Goal: Transaction & Acquisition: Purchase product/service

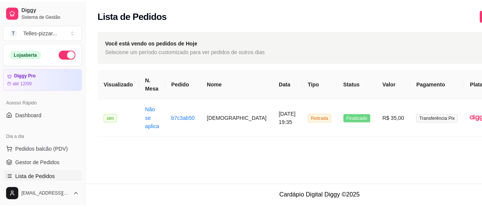
scroll to position [75, 0]
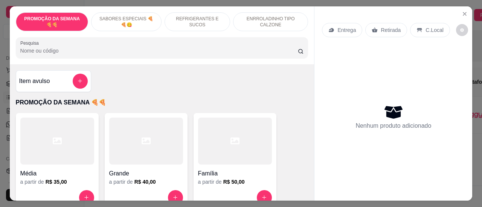
click at [212, 162] on div at bounding box center [235, 141] width 74 height 47
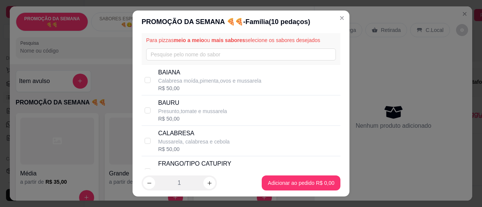
scroll to position [38, 0]
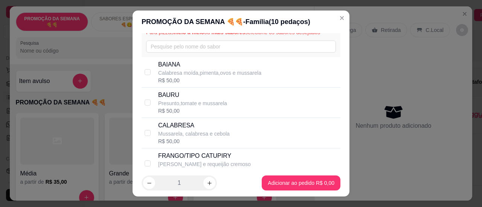
click at [188, 158] on p "FRANGO/TIPO CATUPIRY" at bounding box center [204, 156] width 93 height 9
checkbox input "true"
click at [191, 139] on div "R$ 50,00" at bounding box center [194, 142] width 72 height 8
checkbox input "true"
click at [188, 107] on p "Presunto,tomate e mussarela" at bounding box center [192, 104] width 69 height 8
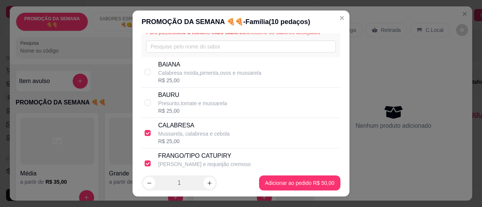
checkbox input "true"
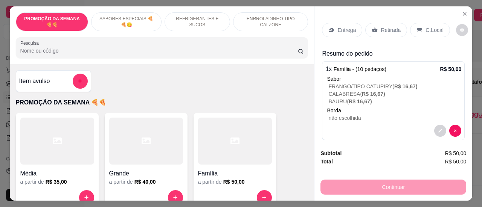
click at [342, 26] on p "Entrega" at bounding box center [346, 30] width 18 height 8
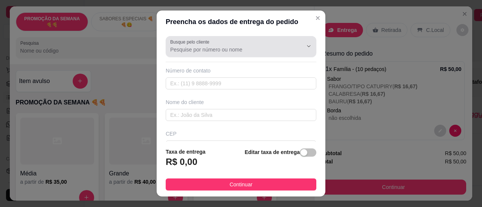
click at [251, 44] on div at bounding box center [241, 46] width 142 height 15
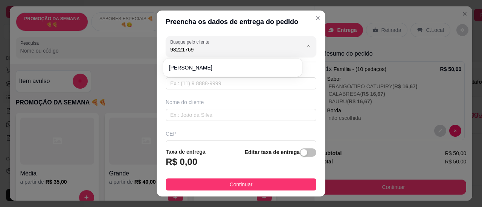
click at [232, 59] on div "[PERSON_NAME]" at bounding box center [232, 68] width 139 height 18
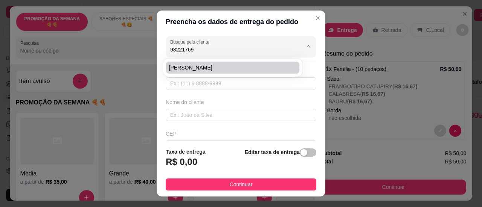
click at [232, 73] on li "[PERSON_NAME]" at bounding box center [232, 68] width 133 height 12
type input "[PERSON_NAME]"
type input "75998221769"
type input "[PERSON_NAME]"
type input "44059370"
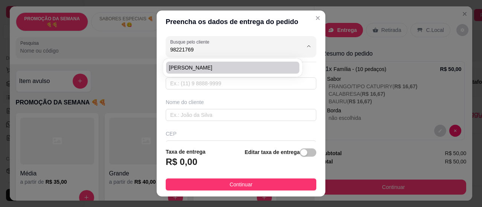
type input "Rua [PERSON_NAME]"
type input "145/02"
type input "Feira de [PERSON_NAME]"
type input "Condomínio Vila suica"
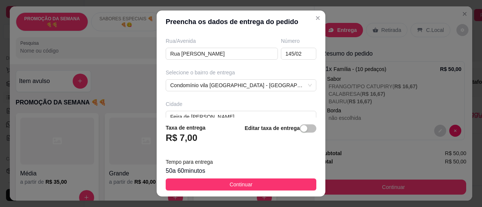
scroll to position [113, 0]
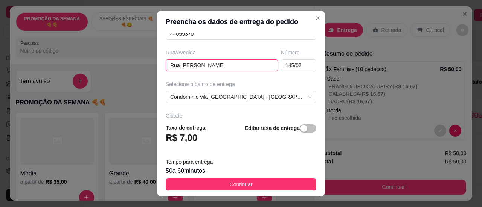
drag, startPoint x: 246, startPoint y: 66, endPoint x: 136, endPoint y: 66, distance: 110.3
click at [136, 66] on div "Preencha os dados de entrega do pedido Busque pelo cliente [PERSON_NAME] Número…" at bounding box center [241, 103] width 482 height 207
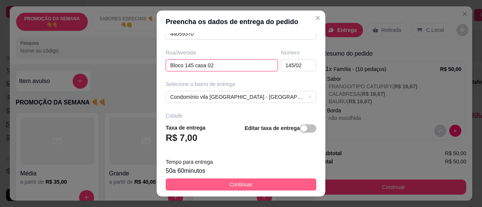
type input "Bloco 145 casa 02"
click at [270, 185] on button "Continuar" at bounding box center [241, 185] width 151 height 12
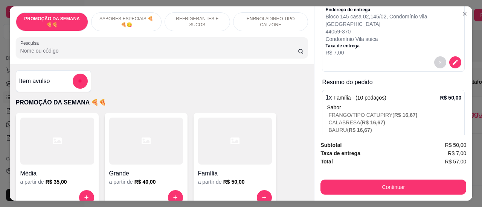
scroll to position [112, 0]
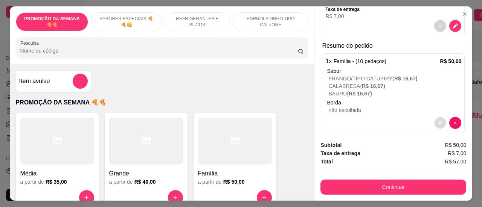
click at [436, 117] on button "decrease-product-quantity" at bounding box center [440, 123] width 12 height 12
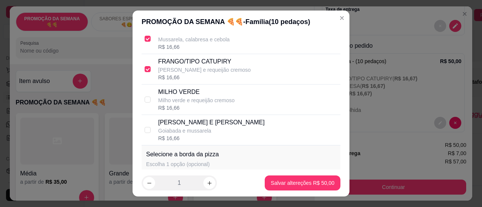
scroll to position [260, 0]
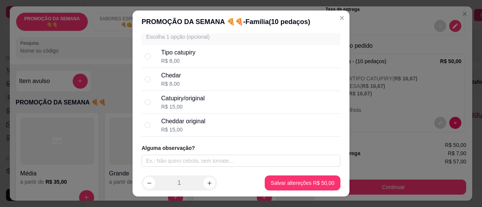
click at [215, 80] on div "Chedar R$ 8,00" at bounding box center [249, 79] width 176 height 17
radio input "true"
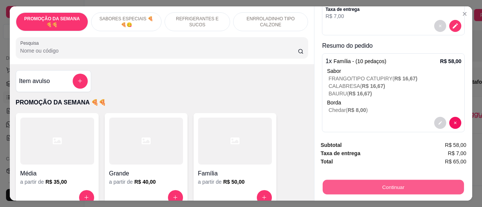
click at [335, 184] on button "Continuar" at bounding box center [393, 187] width 141 height 15
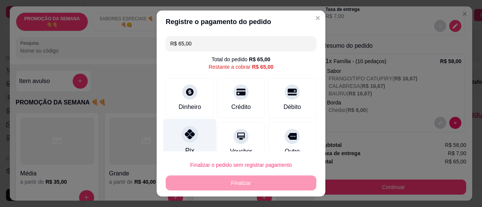
click at [185, 137] on icon at bounding box center [190, 135] width 10 height 10
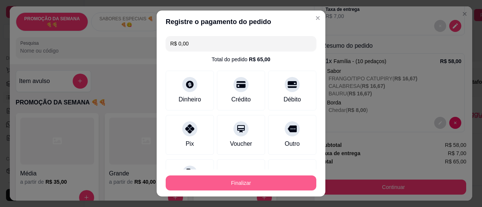
click at [203, 182] on button "Finalizar" at bounding box center [241, 183] width 151 height 15
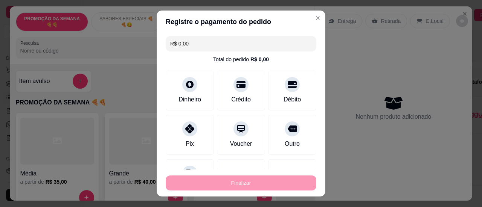
type input "-R$ 65,00"
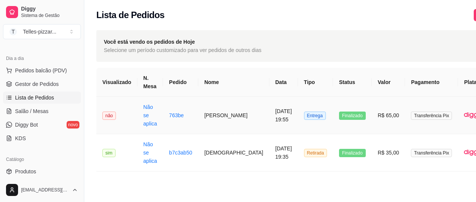
click at [221, 117] on td "[PERSON_NAME]" at bounding box center [233, 115] width 71 height 37
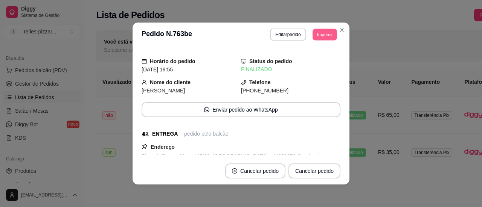
click at [322, 34] on button "Imprimir" at bounding box center [324, 35] width 24 height 12
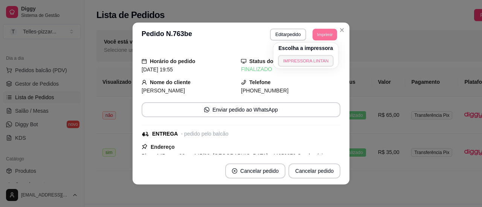
click at [297, 62] on button "IMPRESSORA LINTAN" at bounding box center [306, 61] width 56 height 12
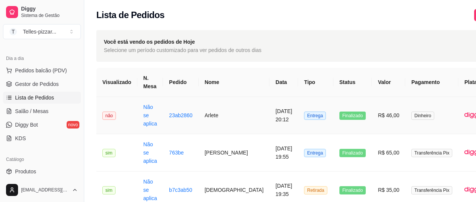
click at [207, 130] on td "Arlete" at bounding box center [234, 115] width 71 height 37
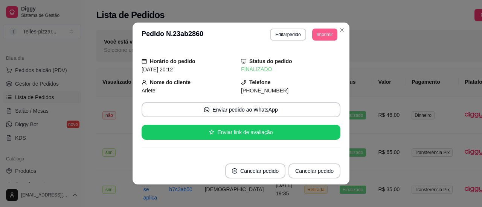
click at [318, 32] on button "Imprimir" at bounding box center [324, 35] width 25 height 12
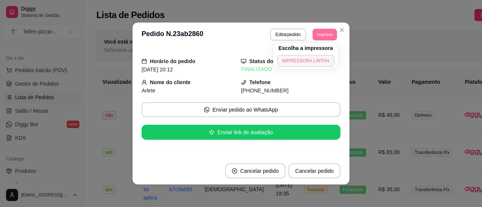
click at [302, 64] on button "IMPRESSORA LINTAN" at bounding box center [305, 61] width 57 height 12
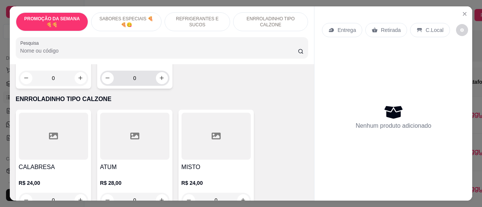
scroll to position [866, 0]
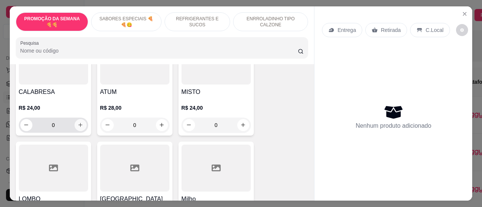
click at [79, 122] on icon "increase-product-quantity" at bounding box center [81, 125] width 6 height 6
type input "1"
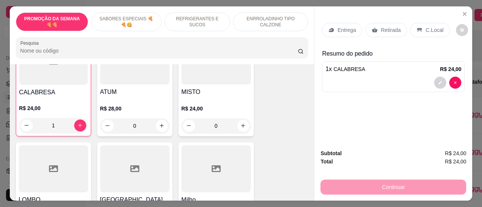
scroll to position [866, 0]
click at [442, 79] on button "decrease-product-quantity" at bounding box center [440, 83] width 12 height 12
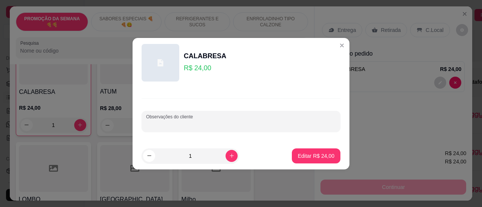
click at [220, 126] on input "Observações do cliente" at bounding box center [241, 125] width 190 height 8
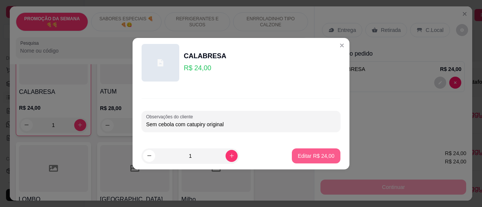
type input "Sem cebola com catupiry original"
click at [299, 152] on p "Editar R$ 24,00" at bounding box center [316, 156] width 37 height 8
type input "0"
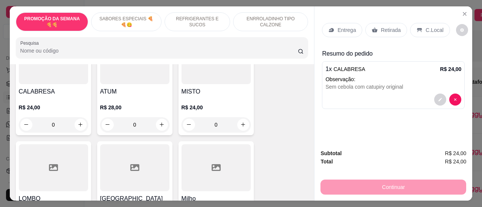
scroll to position [866, 0]
click at [369, 33] on div "Retirada" at bounding box center [386, 30] width 42 height 14
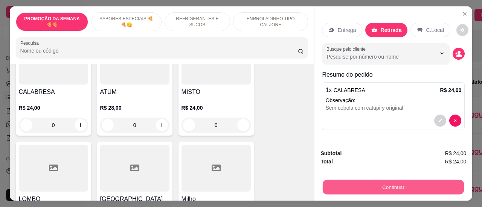
click at [349, 181] on button "Continuar" at bounding box center [393, 187] width 141 height 15
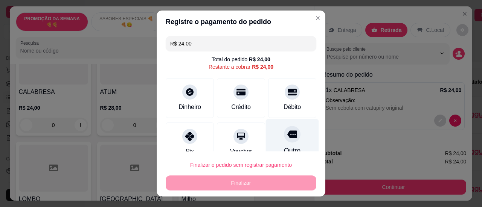
click at [281, 146] on div "Outro" at bounding box center [292, 141] width 53 height 44
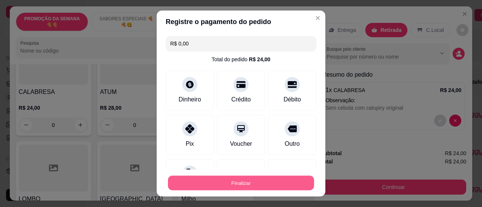
click at [274, 178] on button "Finalizar" at bounding box center [241, 183] width 146 height 15
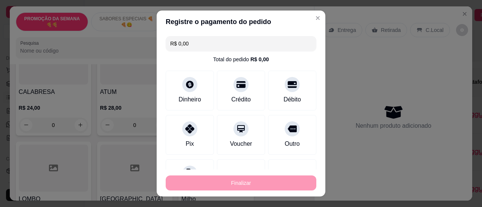
type input "-R$ 24,00"
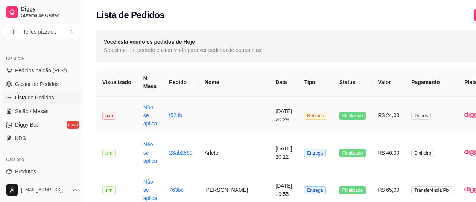
click at [158, 120] on td "Não se aplica" at bounding box center [150, 115] width 26 height 37
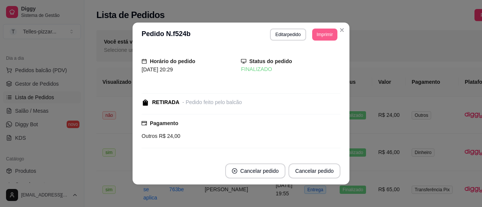
click at [318, 34] on button "Imprimir" at bounding box center [324, 35] width 25 height 12
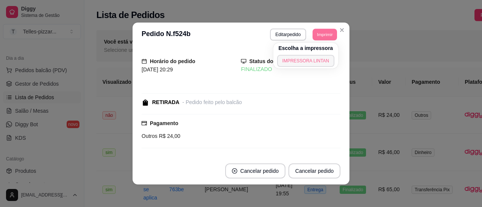
click at [298, 60] on button "IMPRESSORA LINTAN" at bounding box center [305, 61] width 57 height 12
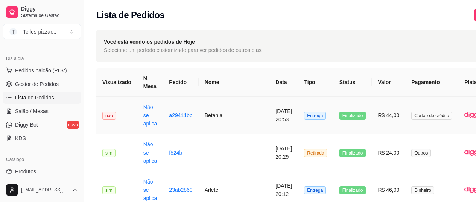
click at [209, 120] on td "Betania" at bounding box center [234, 115] width 71 height 37
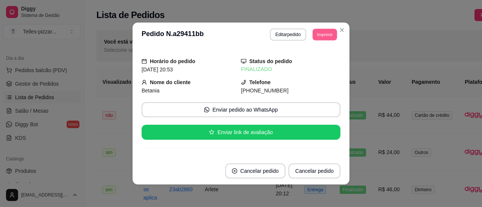
click at [330, 32] on button "Imprimir" at bounding box center [324, 35] width 24 height 12
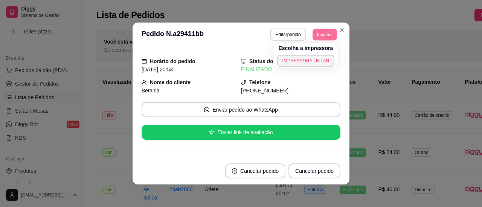
click at [325, 58] on button "IMPRESSORA LINTAN" at bounding box center [305, 61] width 57 height 12
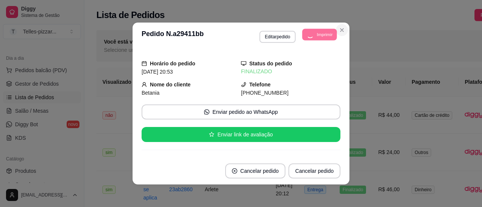
click at [342, 30] on button "Close" at bounding box center [342, 30] width 12 height 12
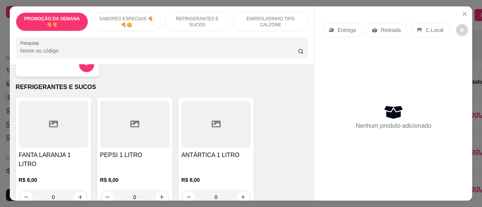
scroll to position [414, 0]
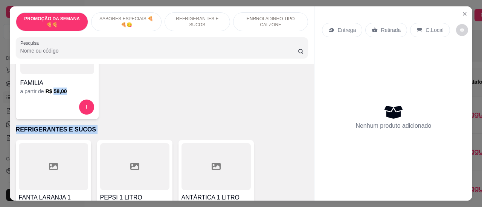
drag, startPoint x: 51, startPoint y: 86, endPoint x: 83, endPoint y: 141, distance: 63.3
click at [83, 141] on div "Item avulso PROMOÇÃO DA SEMANA 🍕🍕 Média a partir de R$ 35,00 Grande a partir de…" at bounding box center [162, 132] width 305 height 137
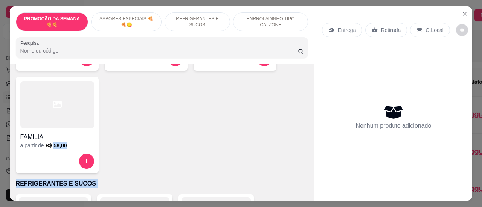
scroll to position [301, 0]
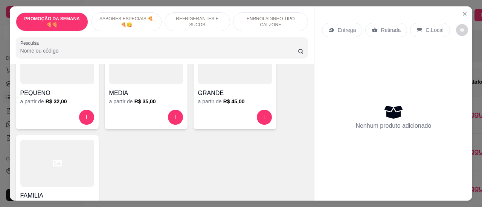
click at [65, 93] on h4 "PEQUENO" at bounding box center [57, 93] width 74 height 9
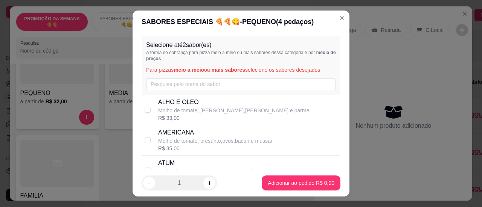
click at [181, 75] on div "Selecione até 2 sabor(es) A forma de cobrança para pizza meio a meio ou mais sa…" at bounding box center [241, 65] width 199 height 59
drag, startPoint x: 162, startPoint y: 74, endPoint x: 167, endPoint y: 83, distance: 10.5
click at [162, 75] on div "Selecione até 2 sabor(es) A forma de cobrança para pizza meio a meio ou mais sa…" at bounding box center [241, 65] width 199 height 59
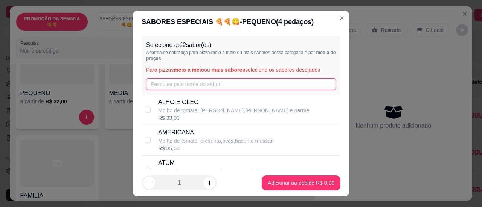
click at [167, 84] on input "text" at bounding box center [241, 84] width 190 height 12
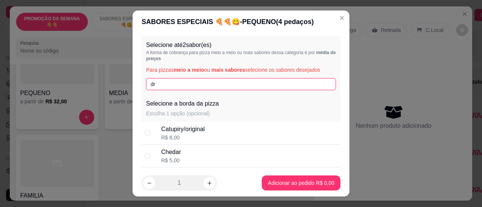
type input "d"
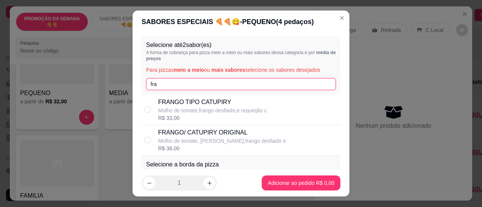
type input "fra"
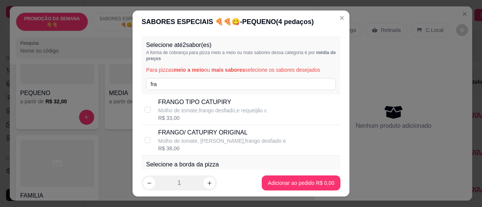
click at [172, 104] on p "FRANGO TIPO CATUPIRY" at bounding box center [212, 102] width 109 height 9
checkbox input "true"
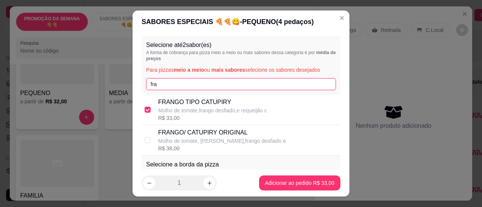
click at [169, 83] on input "fra" at bounding box center [241, 84] width 190 height 12
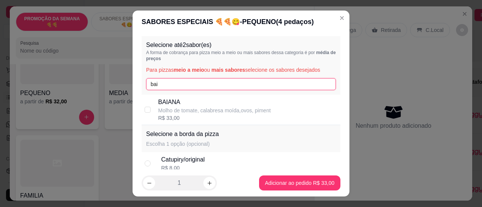
type input "bai"
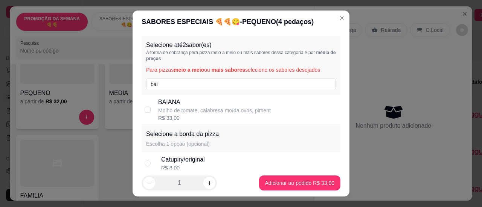
click at [174, 105] on p "BAIANA" at bounding box center [214, 102] width 113 height 9
checkbox input "true"
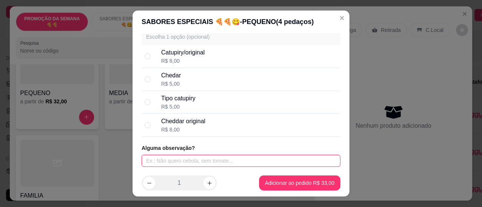
click at [203, 155] on input "text" at bounding box center [241, 161] width 199 height 12
click at [149, 165] on input "SEm ovo" at bounding box center [241, 161] width 199 height 12
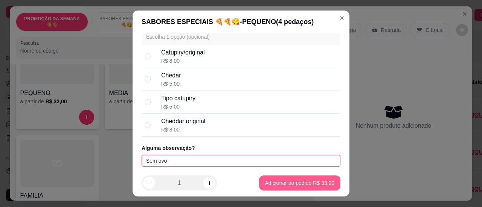
type input "Sem ovo"
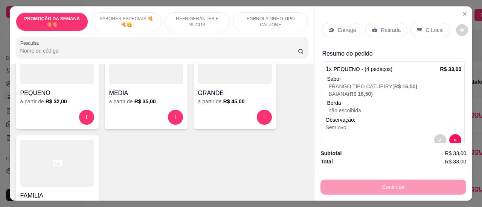
click at [388, 26] on p "Retirada" at bounding box center [391, 30] width 20 height 8
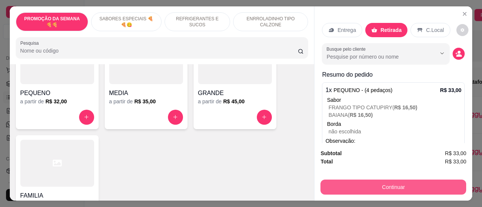
click at [356, 181] on button "Continuar" at bounding box center [393, 187] width 146 height 15
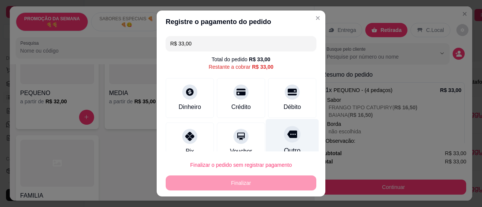
click at [289, 132] on div "Outro" at bounding box center [292, 141] width 53 height 44
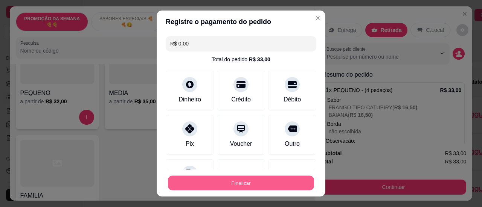
click at [276, 177] on button "Finalizar" at bounding box center [241, 183] width 146 height 15
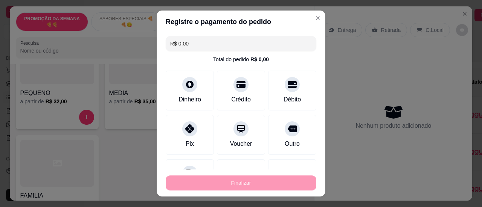
type input "-R$ 33,00"
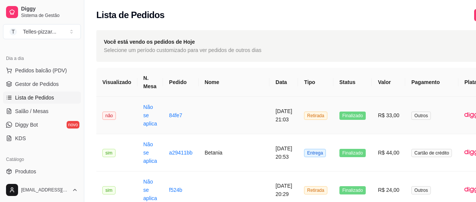
click at [209, 117] on td at bounding box center [234, 115] width 71 height 37
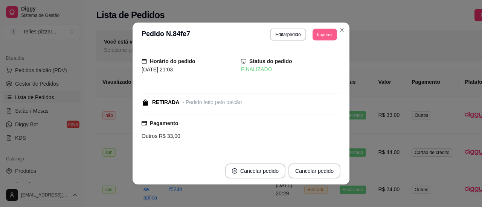
click at [319, 34] on button "Imprimir" at bounding box center [324, 35] width 24 height 12
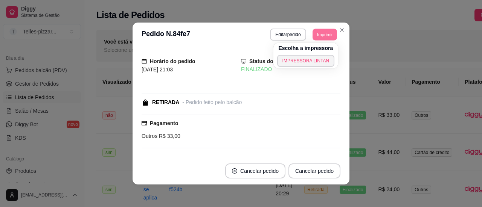
click at [310, 68] on div "Escolha a impressora IMPRESSORA LINTAN" at bounding box center [305, 56] width 65 height 26
click at [311, 65] on button "IMPRESSORA LINTAN" at bounding box center [306, 61] width 56 height 12
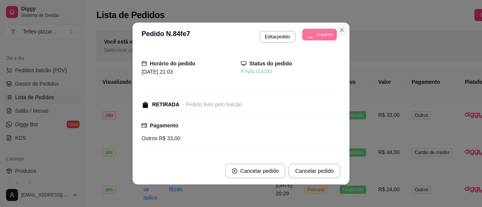
click at [340, 33] on icon "Close" at bounding box center [342, 30] width 6 height 6
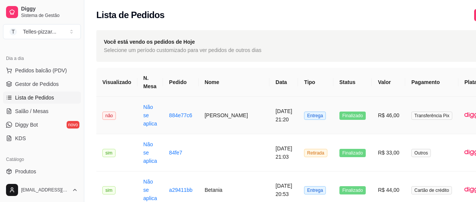
click at [270, 122] on td "[DATE] 21:20" at bounding box center [284, 115] width 29 height 37
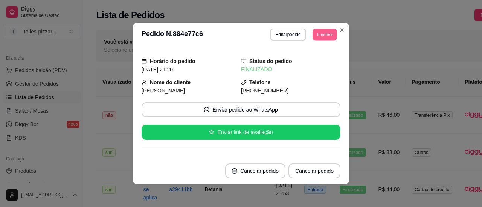
click at [315, 34] on button "Imprimir" at bounding box center [324, 35] width 24 height 12
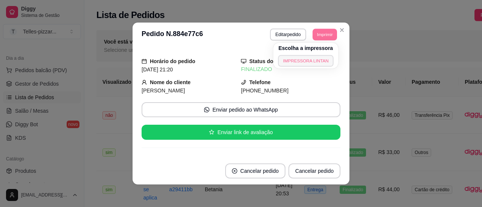
click at [289, 65] on button "IMPRESSORA LINTAN" at bounding box center [306, 61] width 56 height 12
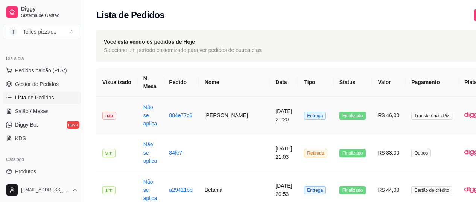
click at [211, 103] on td "[PERSON_NAME]" at bounding box center [234, 115] width 71 height 37
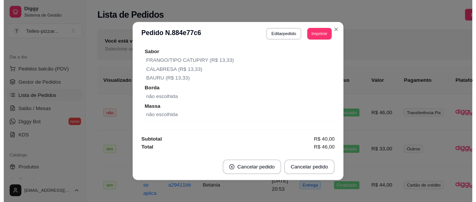
scroll to position [2, 0]
